Goal: Information Seeking & Learning: Learn about a topic

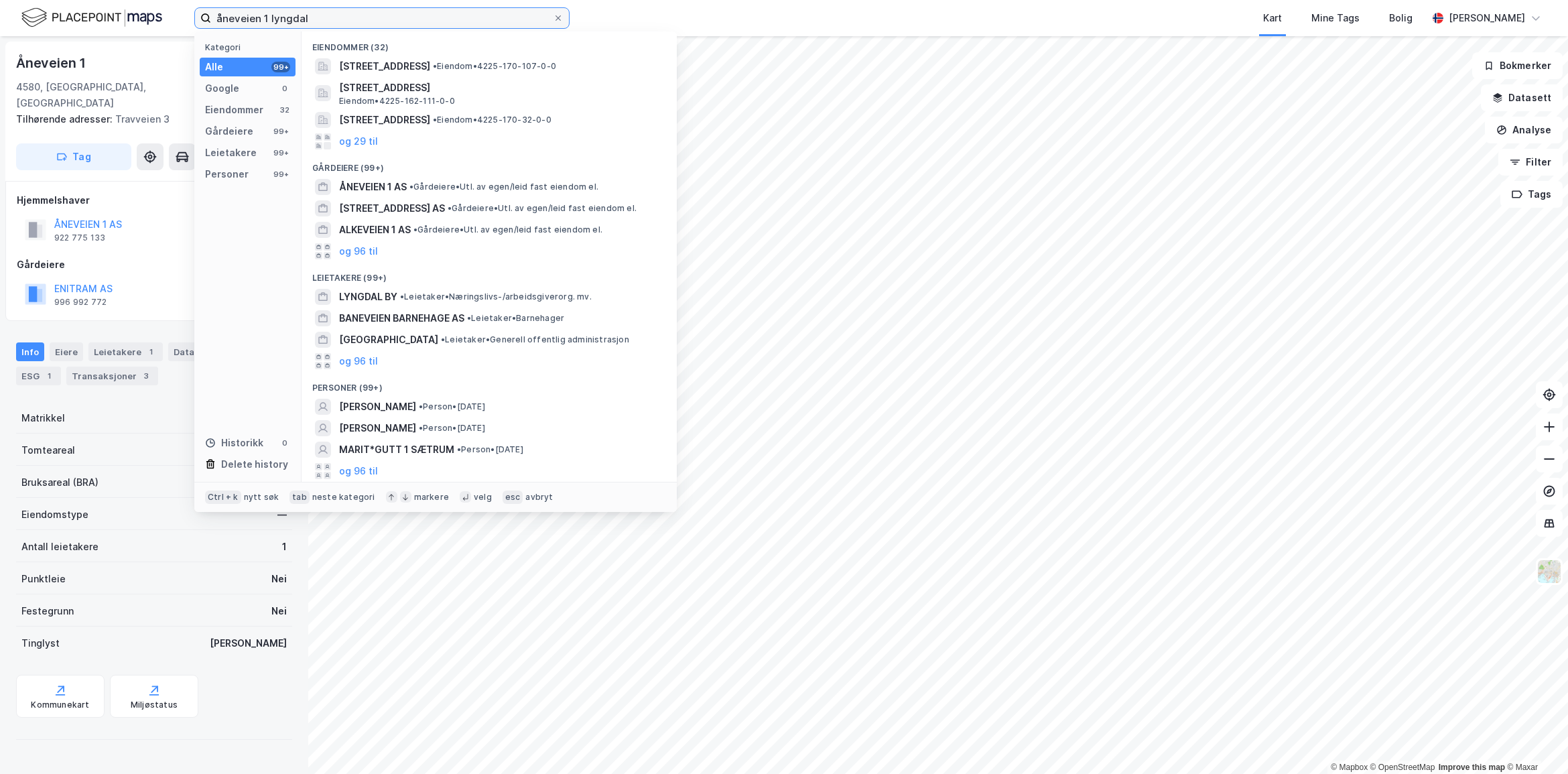
drag, startPoint x: 324, startPoint y: 22, endPoint x: 189, endPoint y: 25, distance: 135.0
click at [189, 25] on div "åneveien 1 lyngdal Kategori Alle 99+ Google 0 Eiendommer 32 Gårdeiere 99+ Leiet…" at bounding box center [784, 18] width 1568 height 36
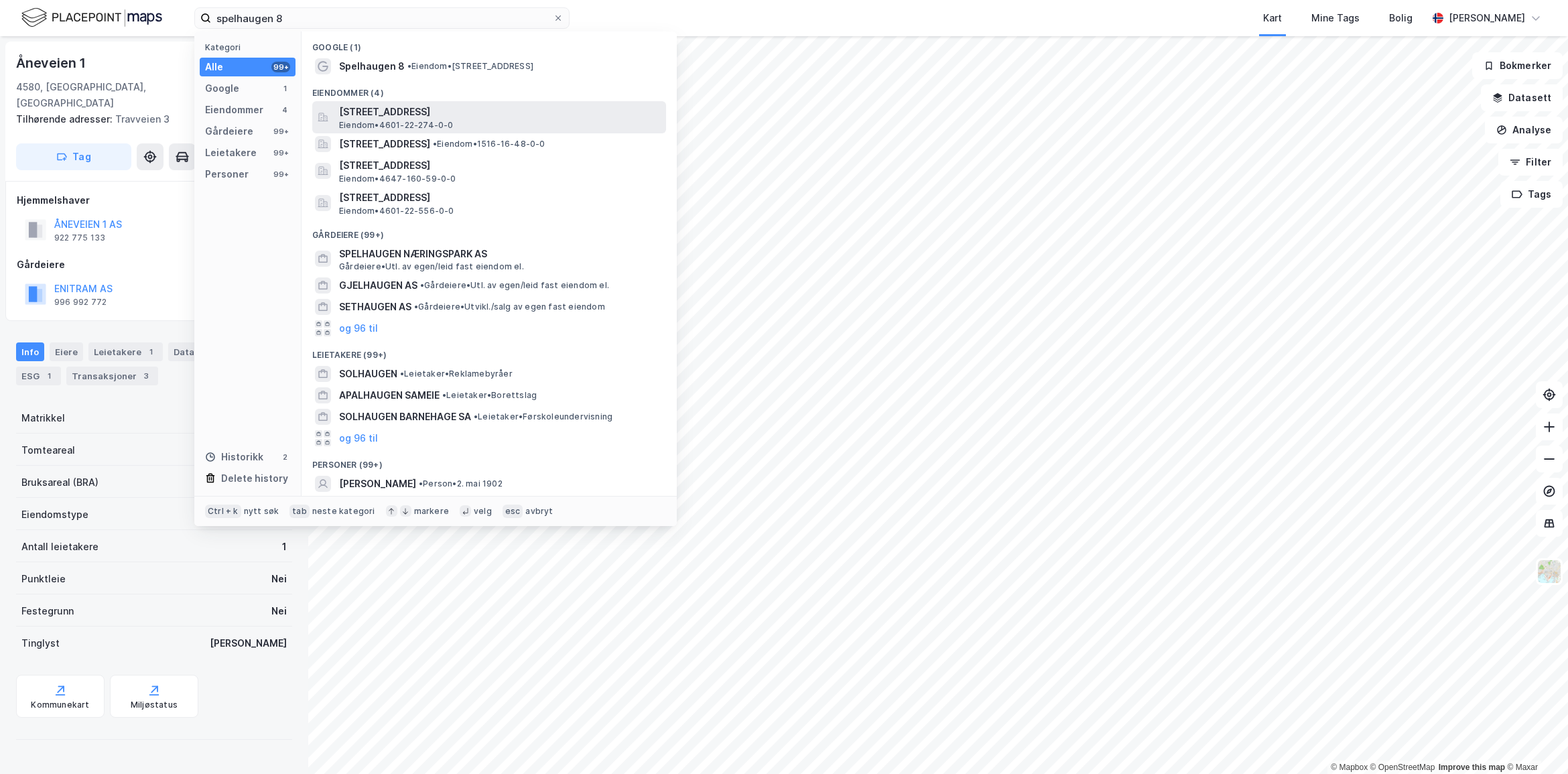
click at [420, 121] on span "Eiendom • 4601-22-274-0-0" at bounding box center [396, 125] width 115 height 11
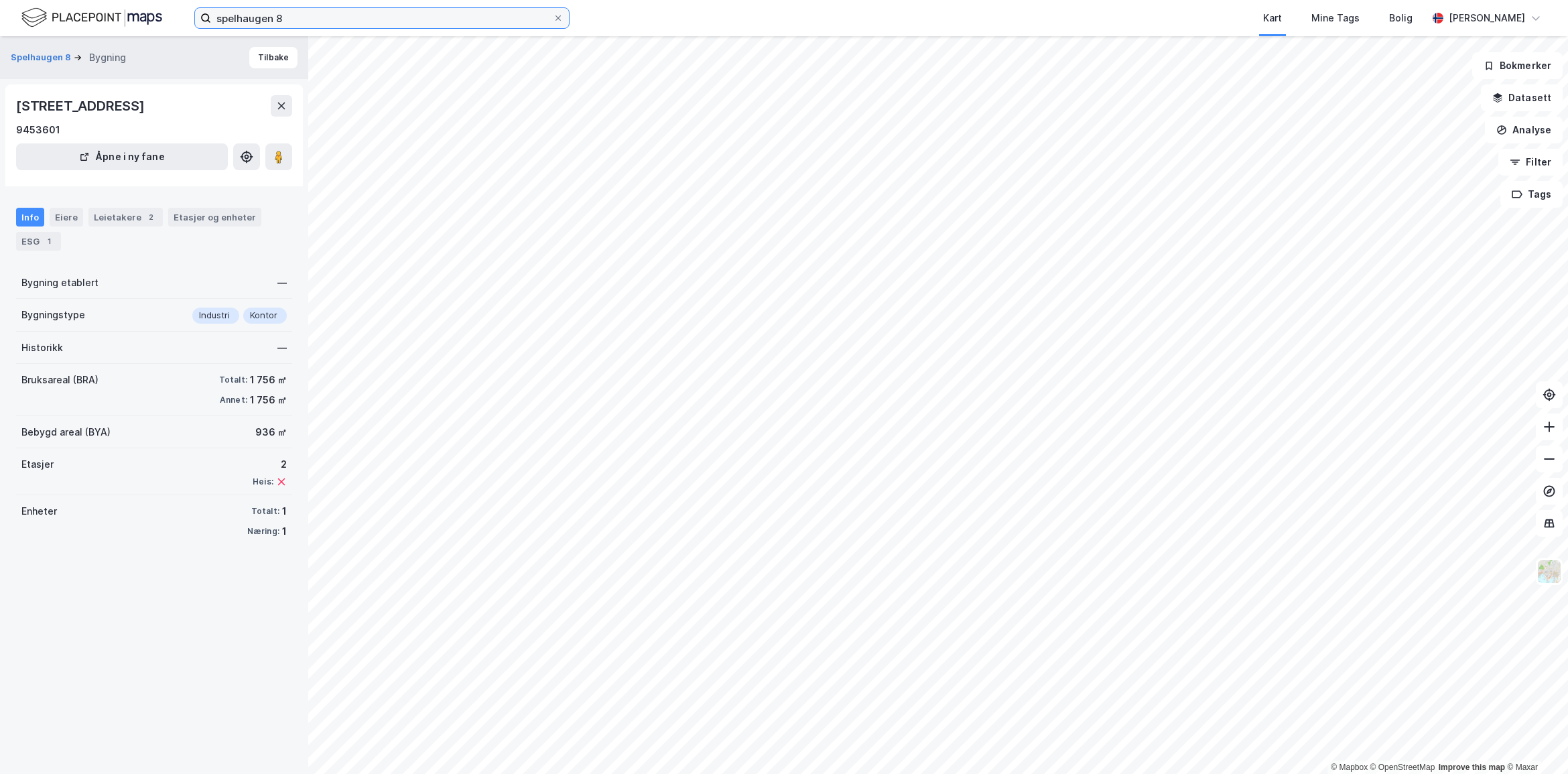
click at [305, 18] on input "spelhaugen 8" at bounding box center [382, 18] width 342 height 20
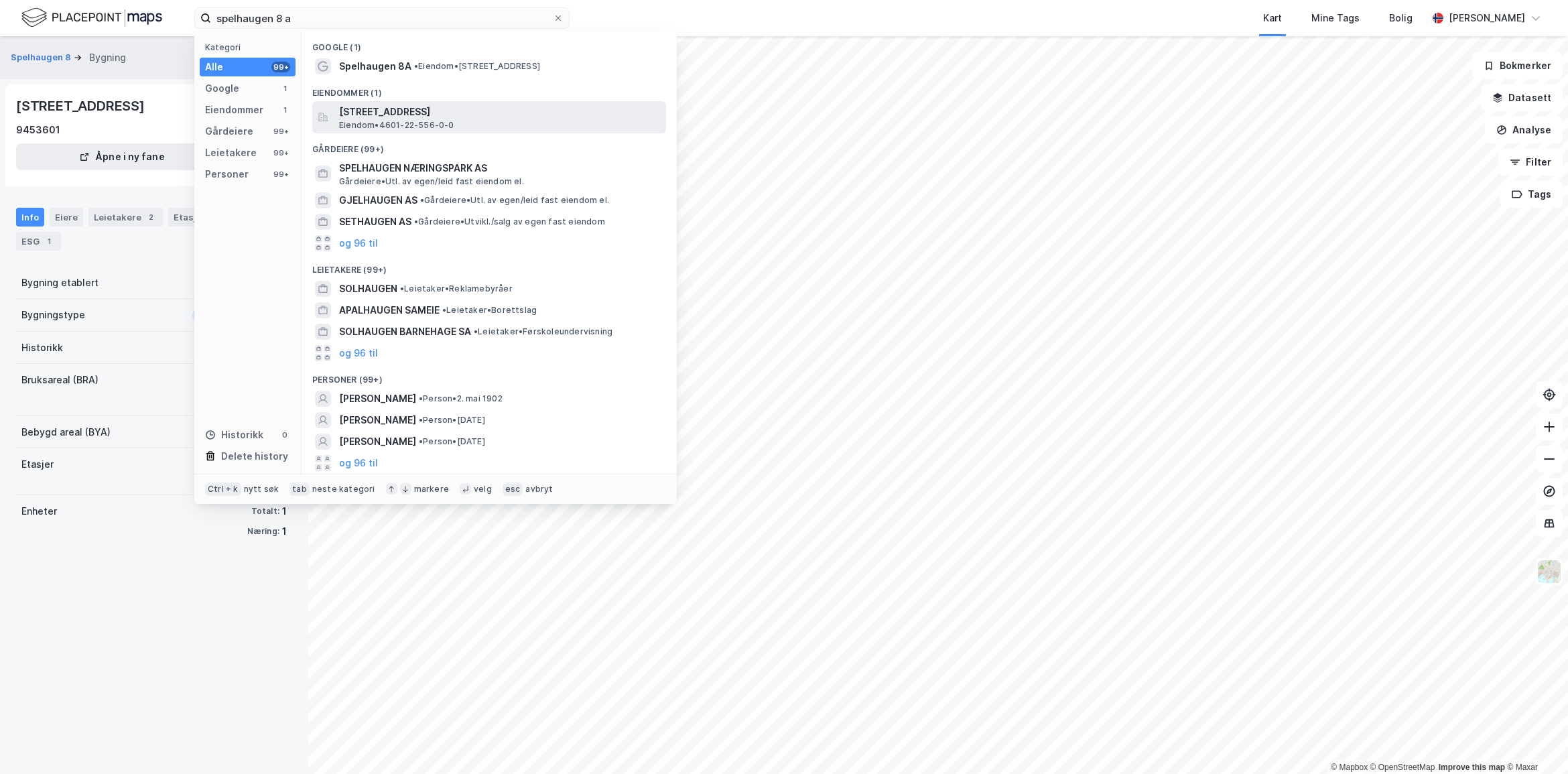
click at [383, 125] on span "Eiendom • 4601-22-556-0-0" at bounding box center [397, 125] width 115 height 11
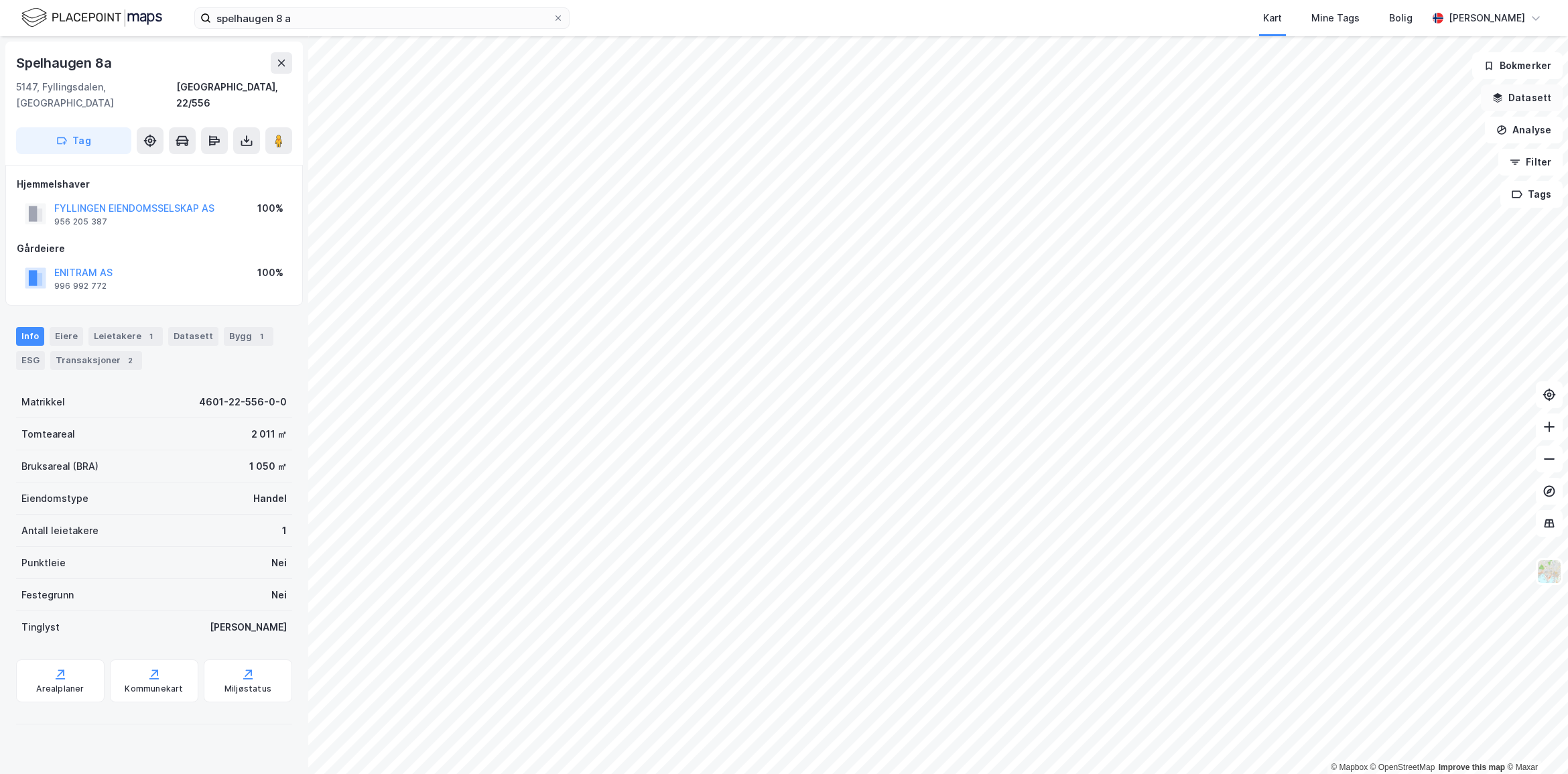
click at [1518, 91] on button "Datasett" at bounding box center [1522, 98] width 82 height 27
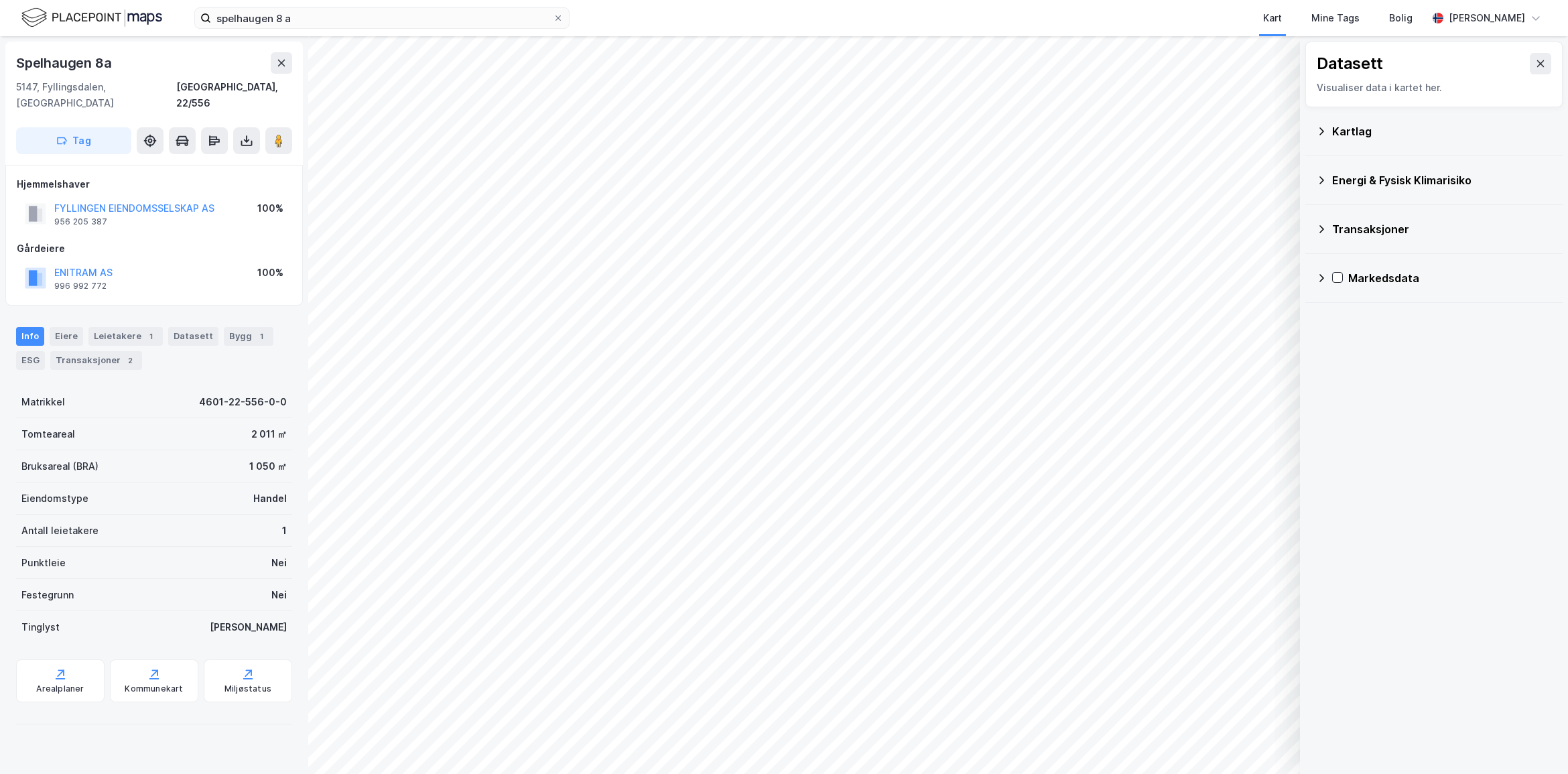
click at [1388, 129] on div "Kartlag" at bounding box center [1442, 132] width 220 height 16
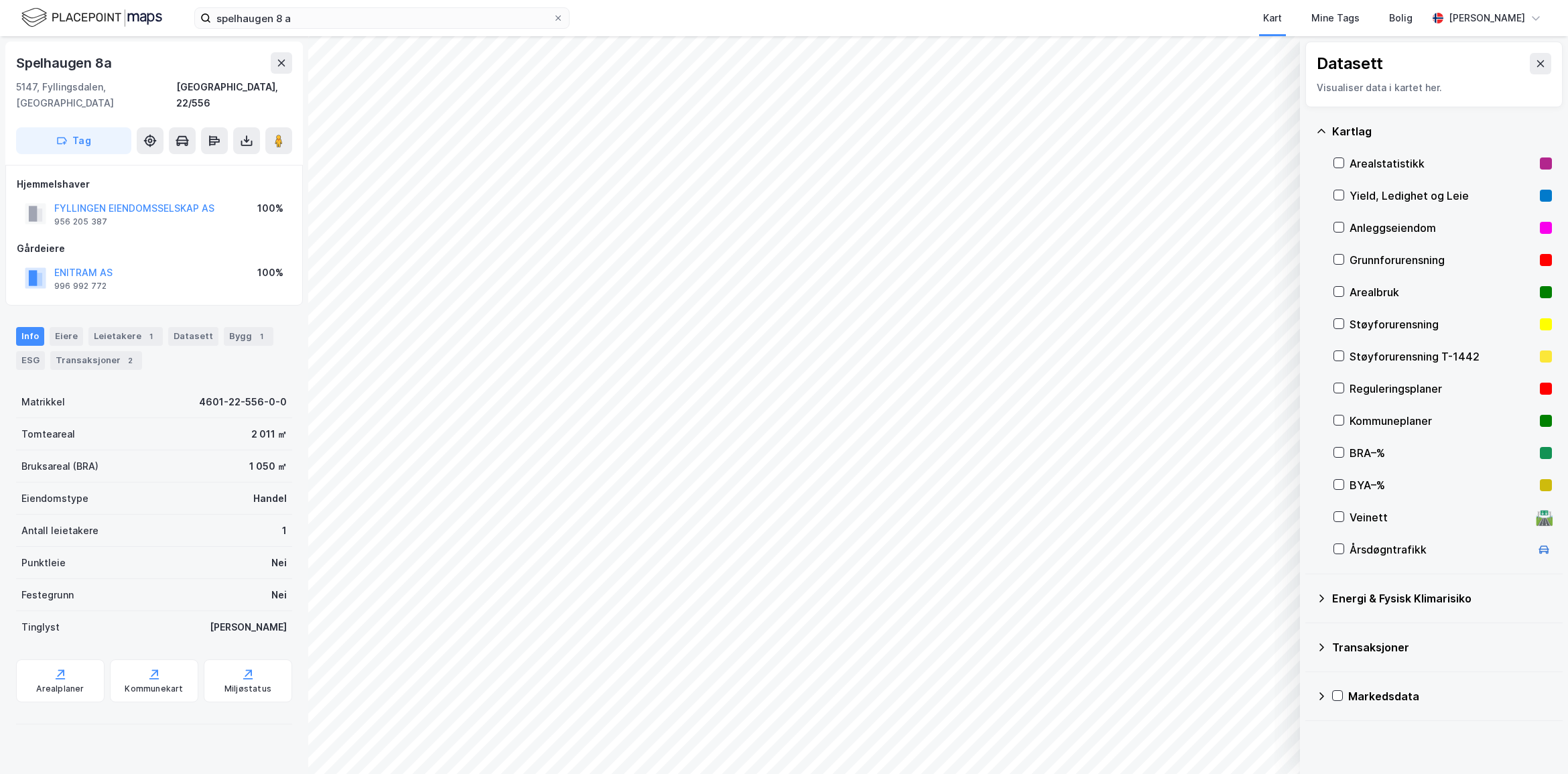
click at [1372, 383] on div "Reguleringsplaner" at bounding box center [1442, 389] width 185 height 16
click at [1235, 735] on button "Vis" at bounding box center [1231, 739] width 111 height 22
click at [1227, 710] on icon at bounding box center [1225, 710] width 3 height 3
click at [1227, 710] on icon at bounding box center [1225, 710] width 8 height 2
click at [1276, 714] on icon at bounding box center [1274, 710] width 11 height 11
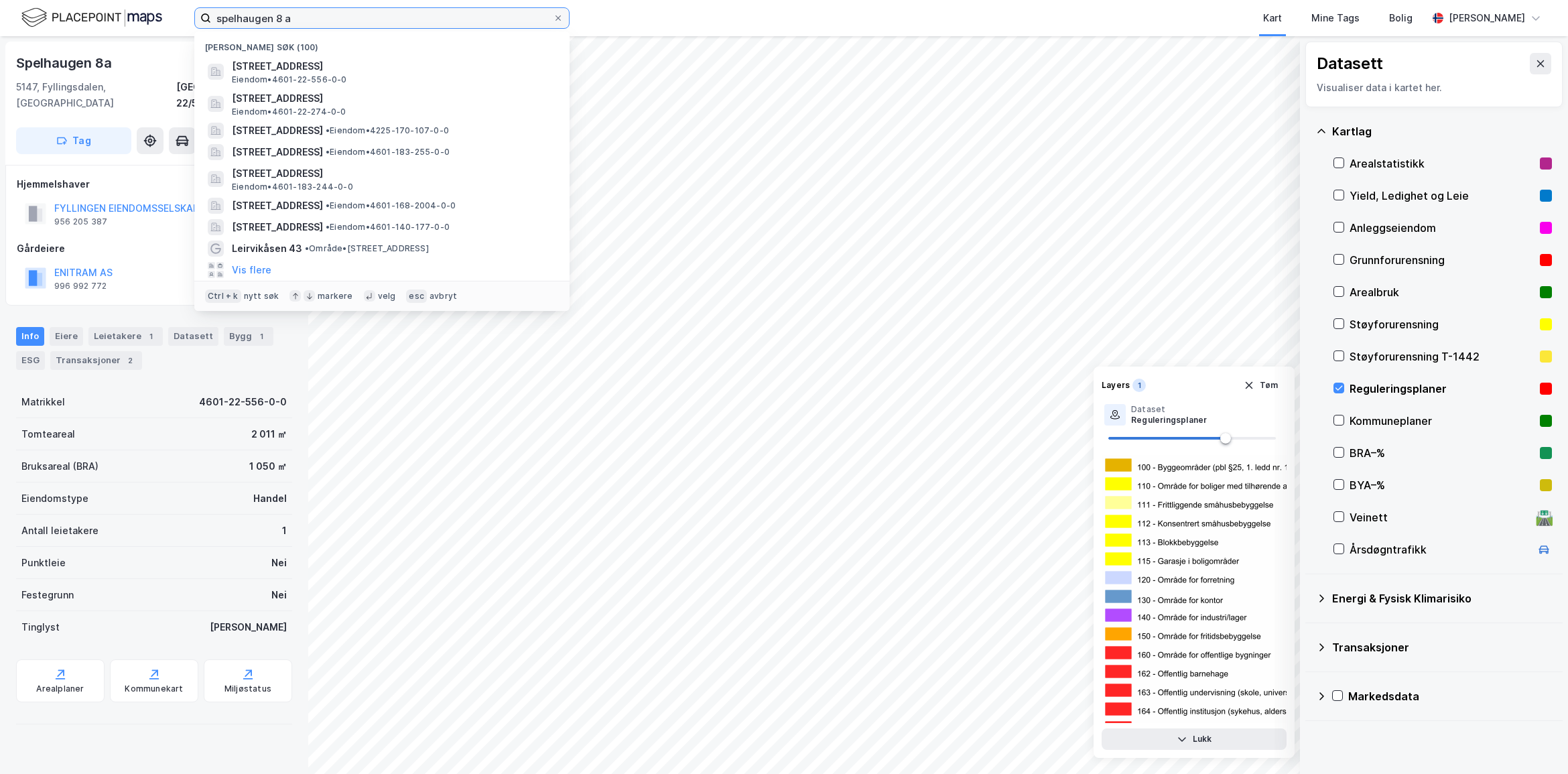
drag, startPoint x: 305, startPoint y: 20, endPoint x: -69, endPoint y: -5, distance: 374.8
click at [0, 0] on html "spelhaugen 8 a Nylige søk (100) [STREET_ADDRESS] • 4601-22-556-0-0 [GEOGRAPHIC_…" at bounding box center [784, 387] width 1568 height 774
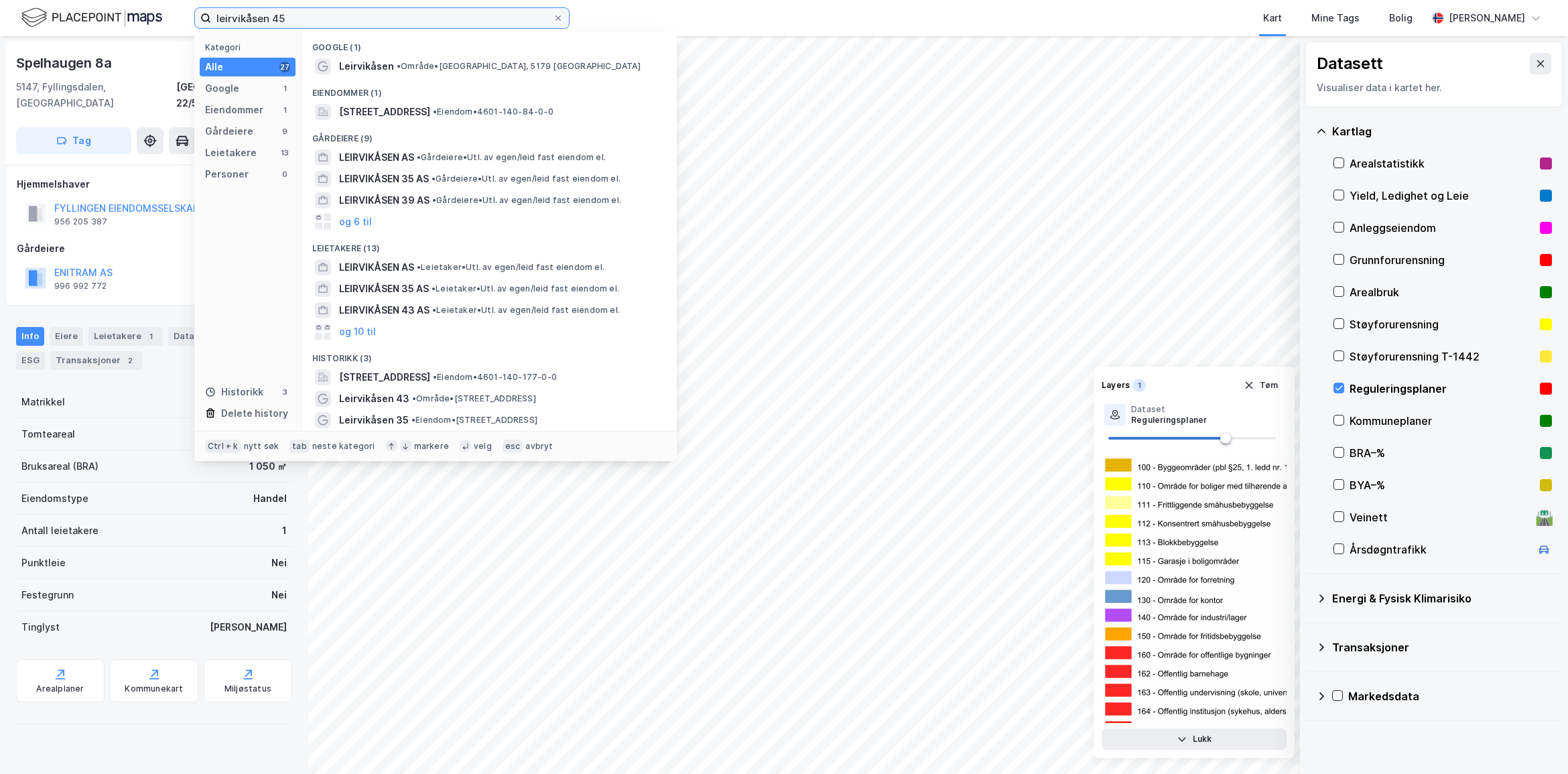
type input "leirvikåsen 45"
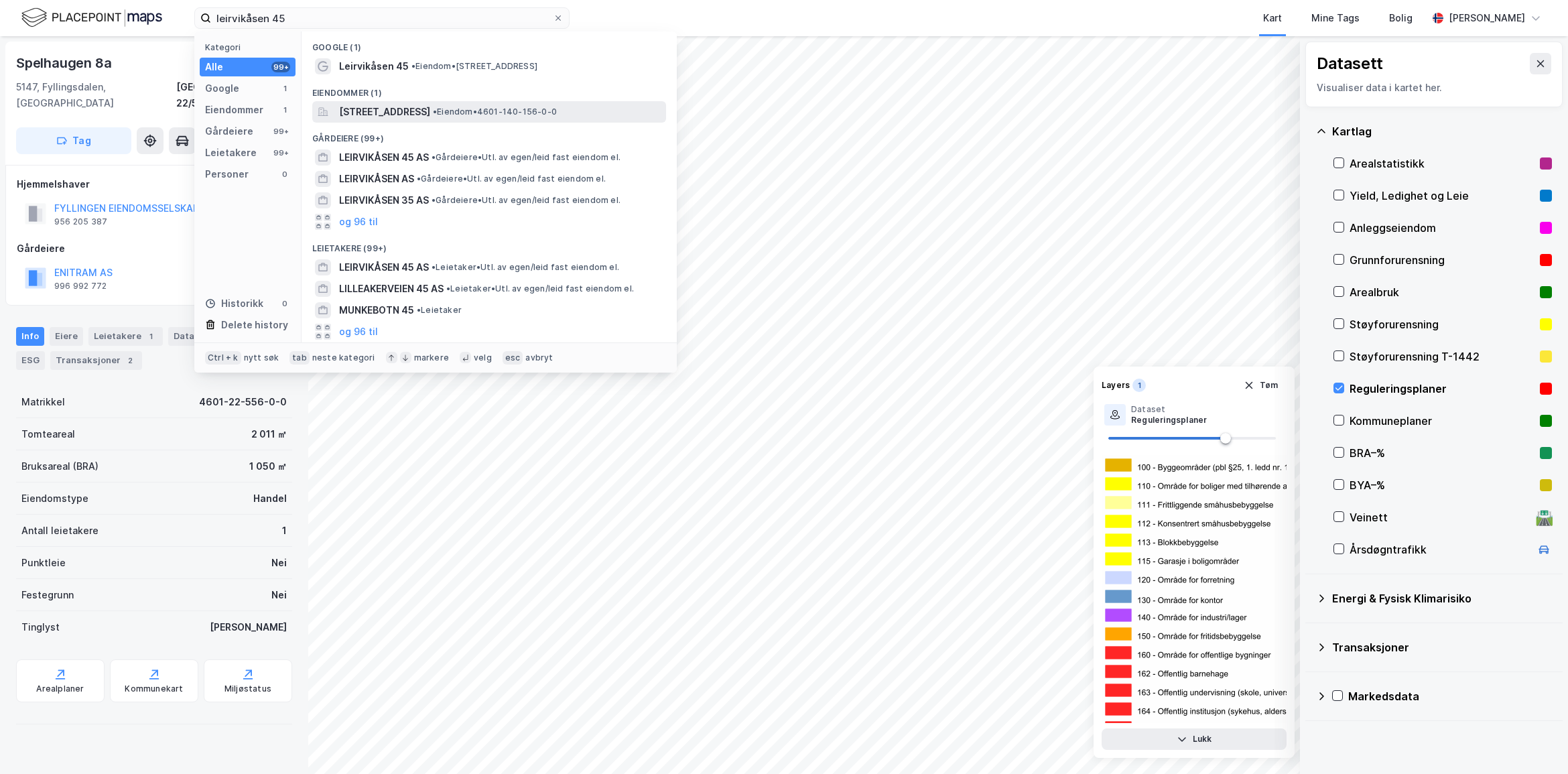
click at [537, 121] on div "[STREET_ADDRESS] • Eiendom • 4601-140-156-0-0" at bounding box center [489, 112] width 354 height 22
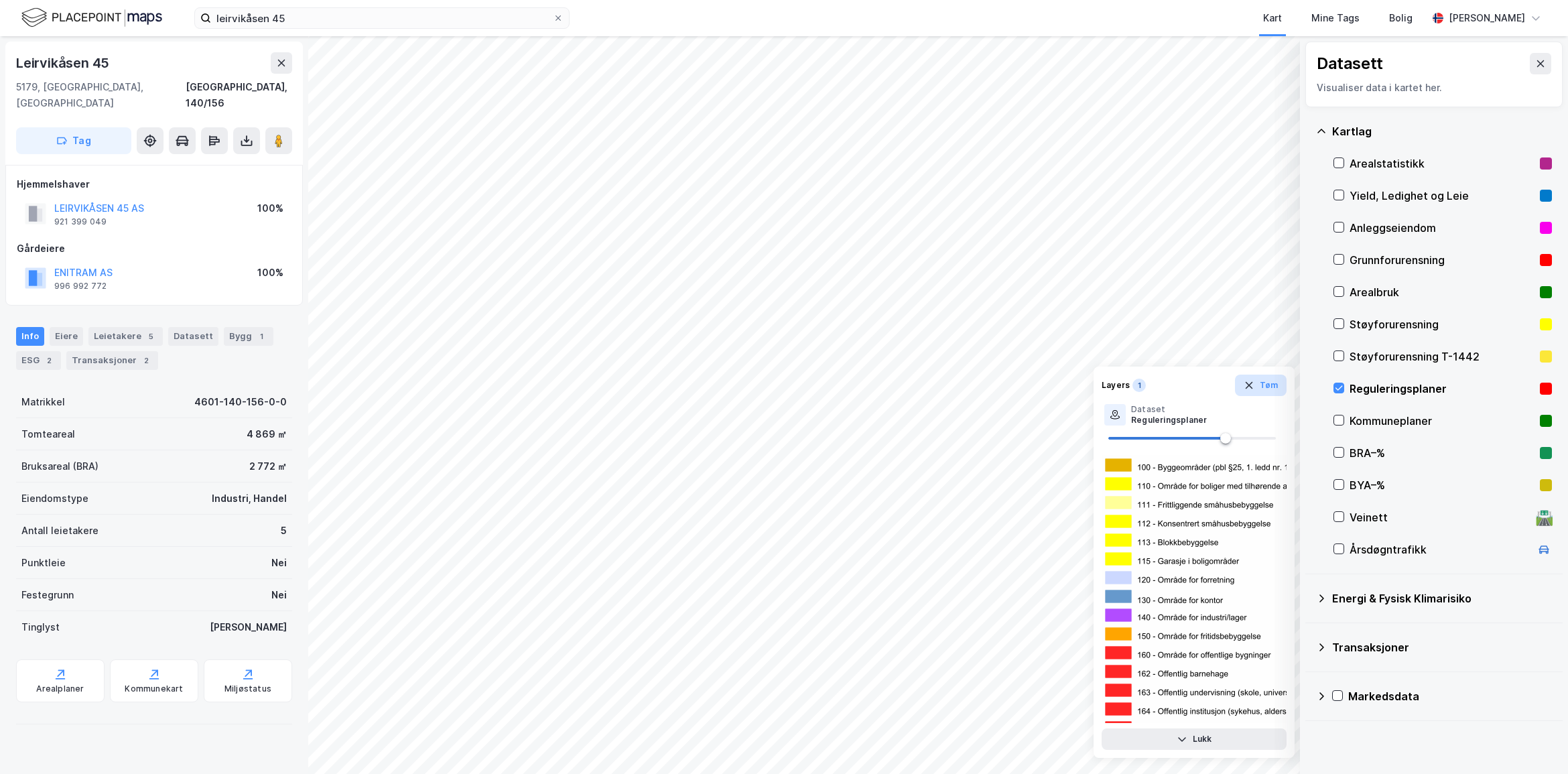
click at [1250, 384] on icon "button" at bounding box center [1248, 385] width 7 height 7
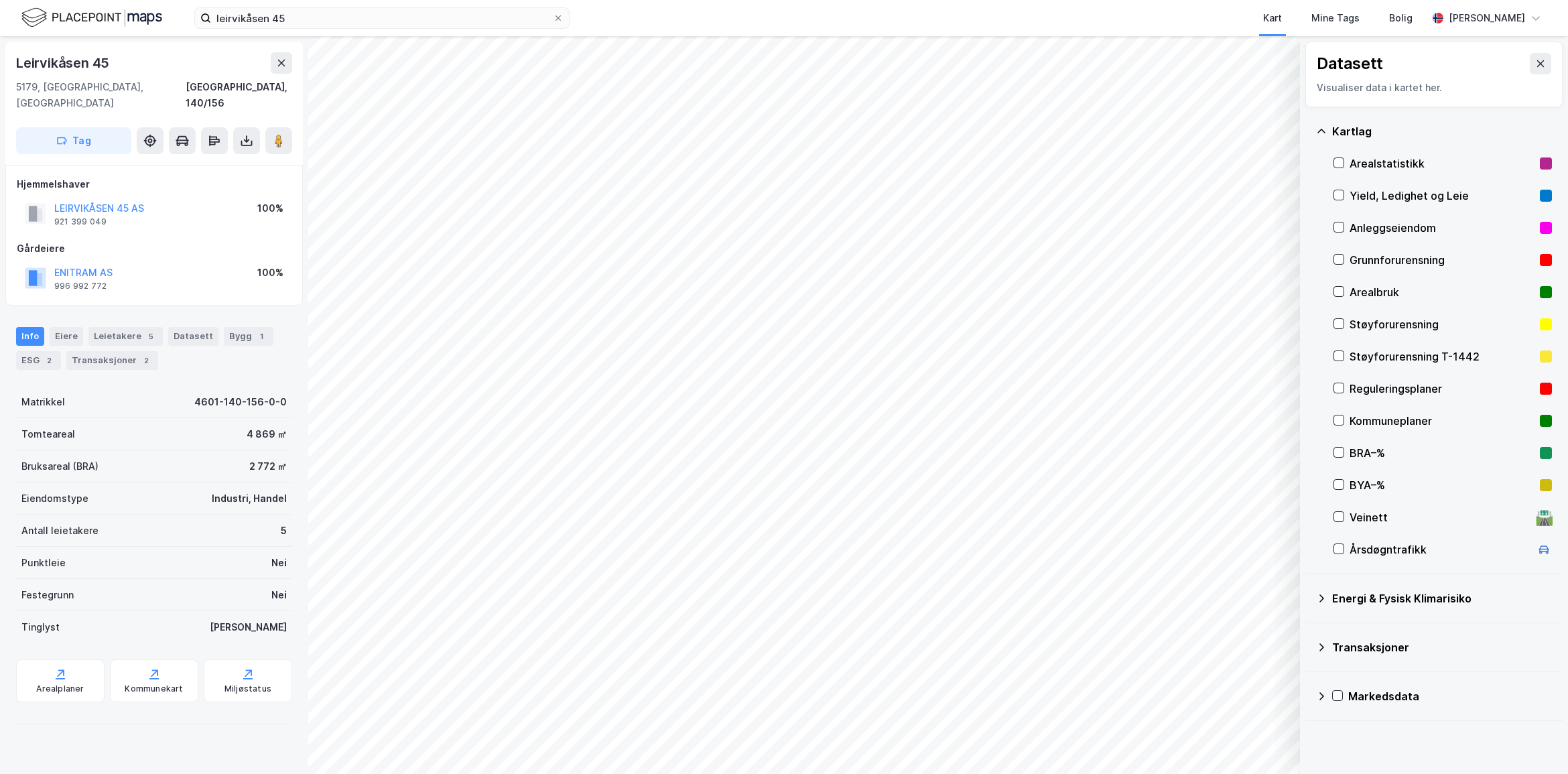
click at [1322, 133] on icon at bounding box center [1322, 132] width 11 height 11
